Goal: Task Accomplishment & Management: Manage account settings

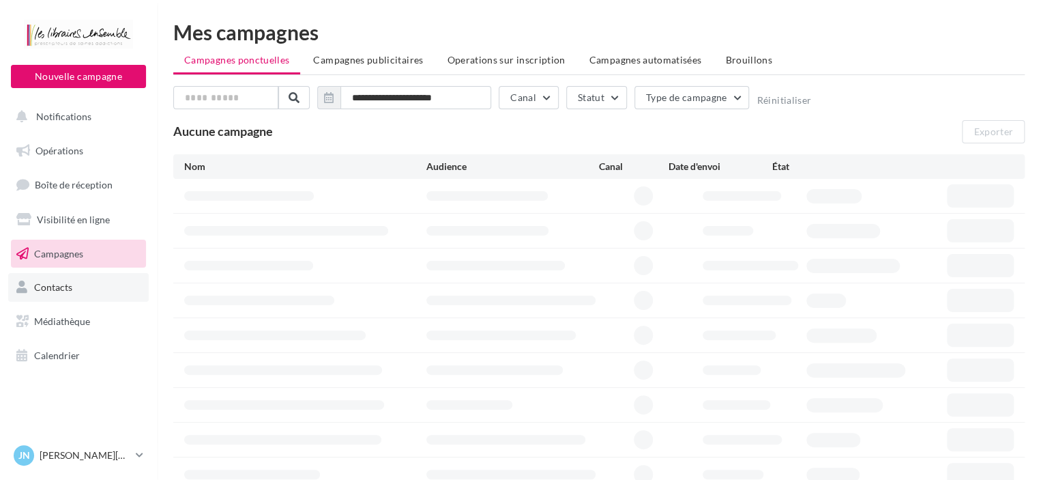
click at [55, 276] on link "Contacts" at bounding box center [78, 287] width 141 height 29
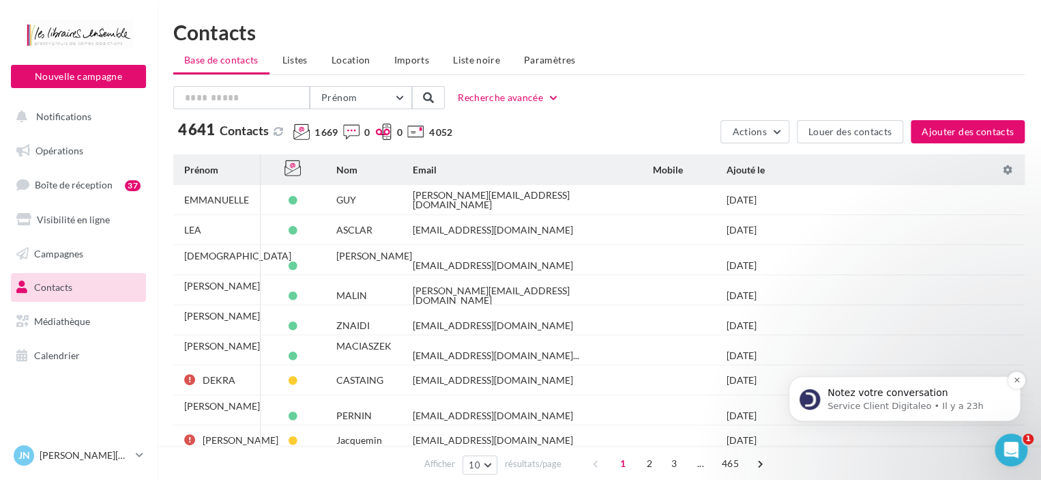
click at [881, 396] on p "Notez votre conversation" at bounding box center [916, 393] width 176 height 14
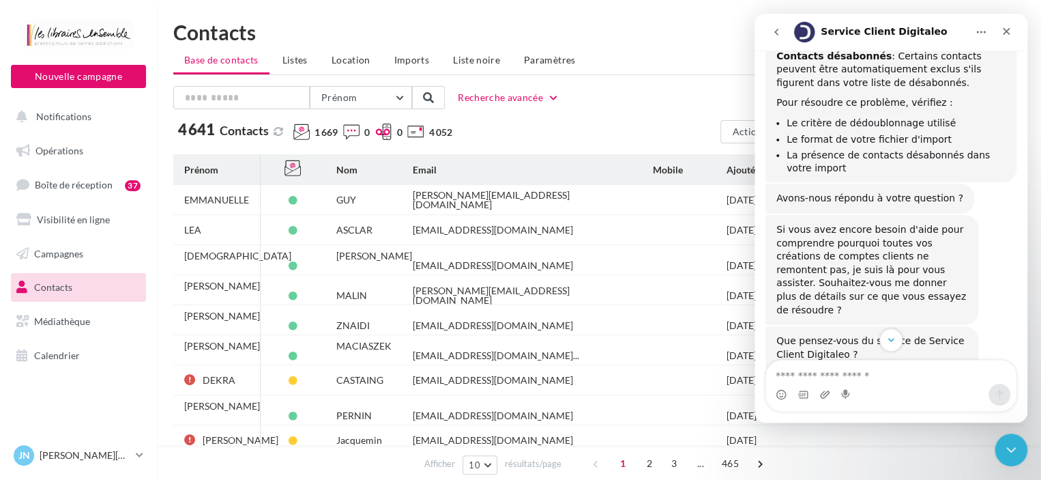
scroll to position [604, 0]
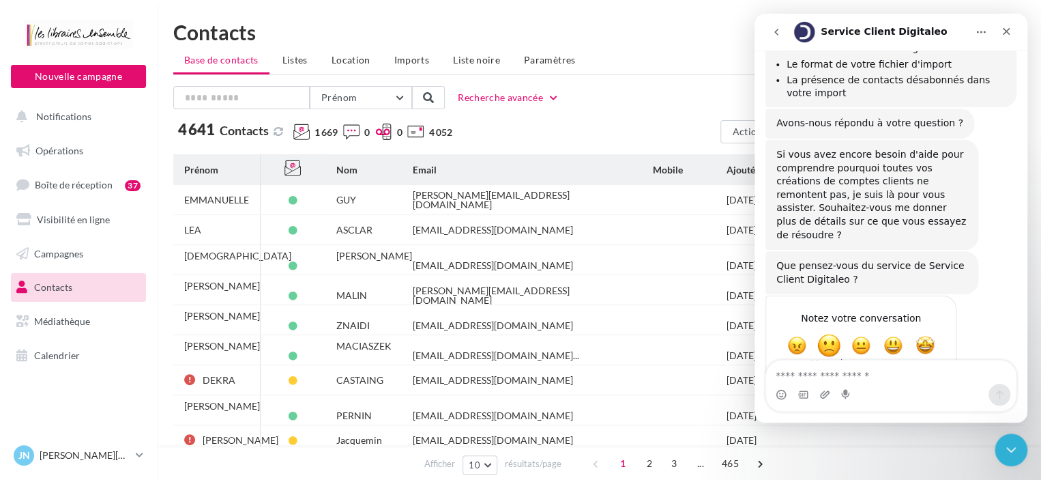
click at [830, 333] on span "Mauvais" at bounding box center [829, 345] width 25 height 25
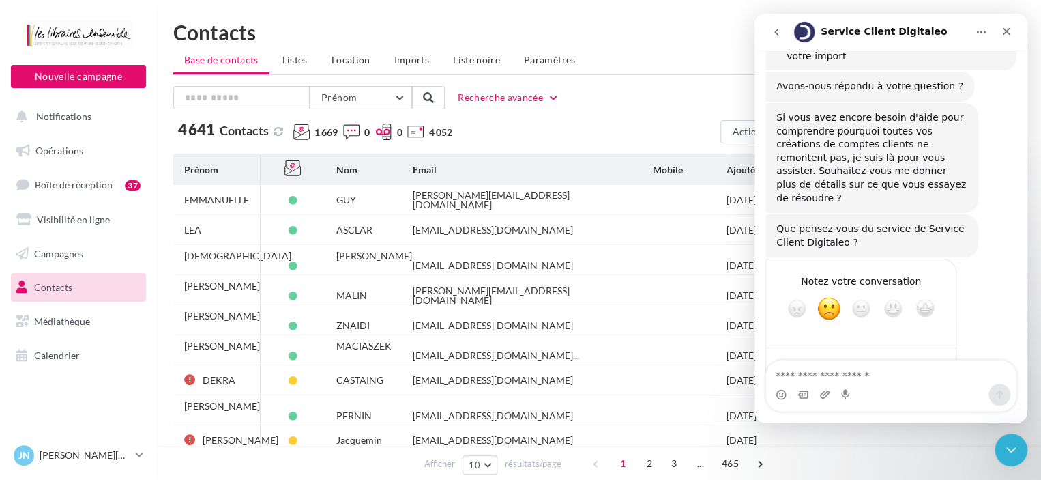
click at [932, 353] on div "Soumettre" at bounding box center [931, 366] width 27 height 27
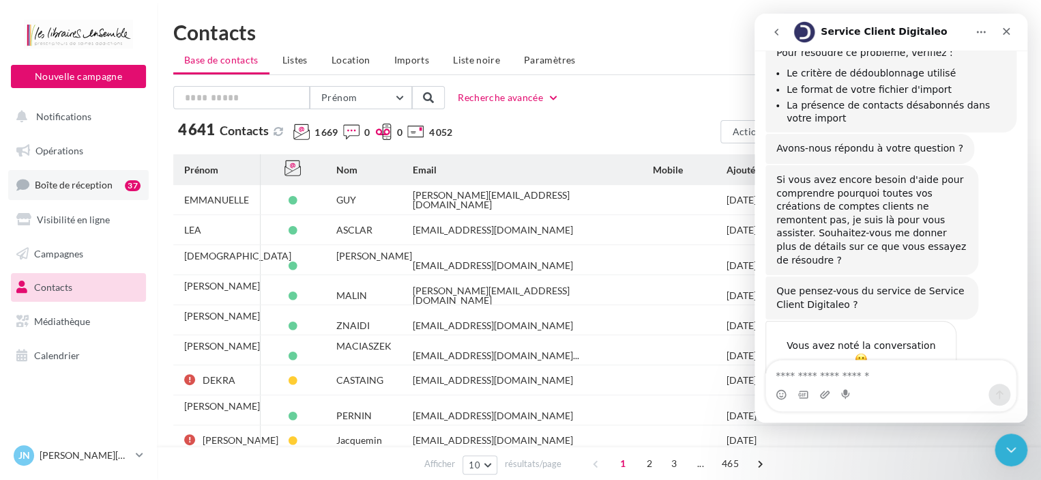
click at [55, 189] on span "Boîte de réception" at bounding box center [74, 185] width 78 height 12
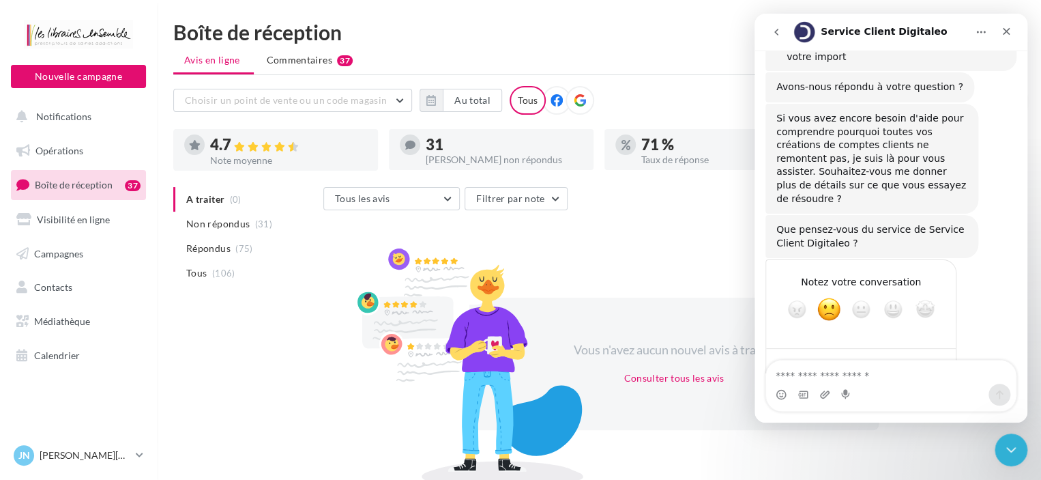
scroll to position [641, 0]
click at [1001, 29] on icon "Fermer" at bounding box center [1006, 31] width 11 height 11
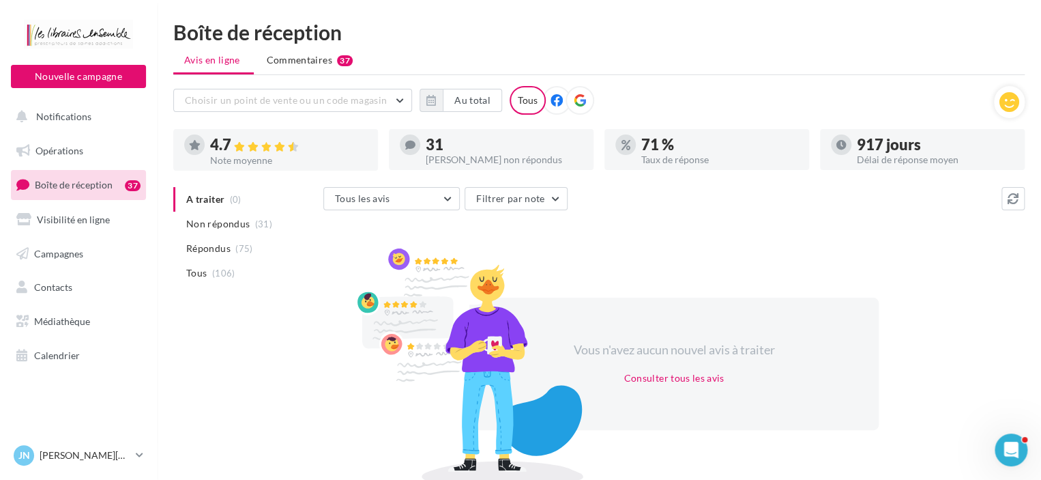
scroll to position [2, 0]
click at [80, 453] on p "[PERSON_NAME][DATE]" at bounding box center [85, 455] width 91 height 14
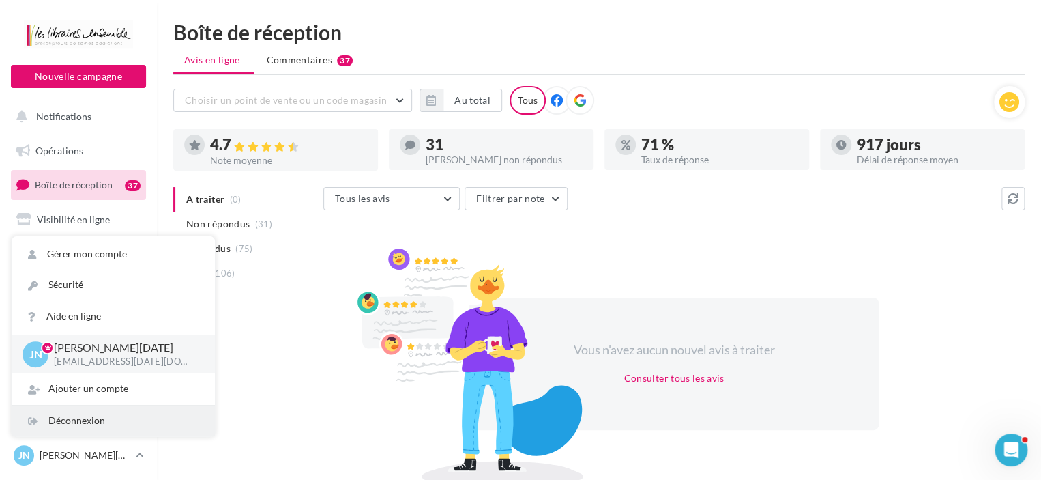
click at [80, 422] on div "Déconnexion" at bounding box center [113, 420] width 203 height 31
